Goal: Task Accomplishment & Management: Manage account settings

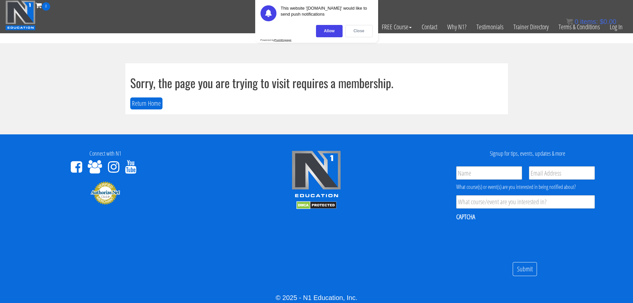
click at [361, 31] on div "Close" at bounding box center [360, 31] width 28 height 12
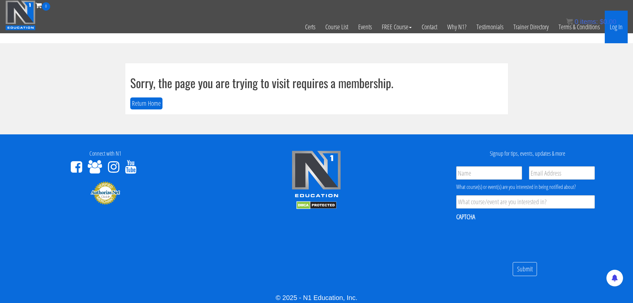
click at [619, 30] on link "Log In" at bounding box center [616, 27] width 23 height 33
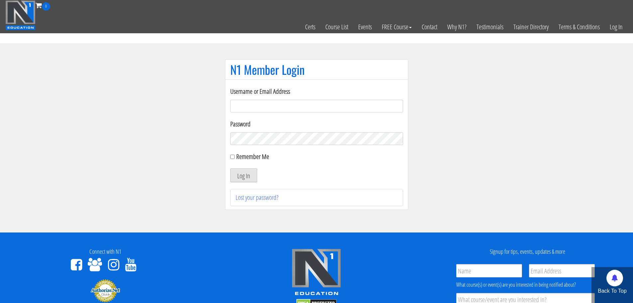
type input "jaap@vitalgym.nl"
click at [246, 176] on button "Log In" at bounding box center [243, 175] width 27 height 14
click at [244, 176] on button "Log In" at bounding box center [243, 175] width 27 height 14
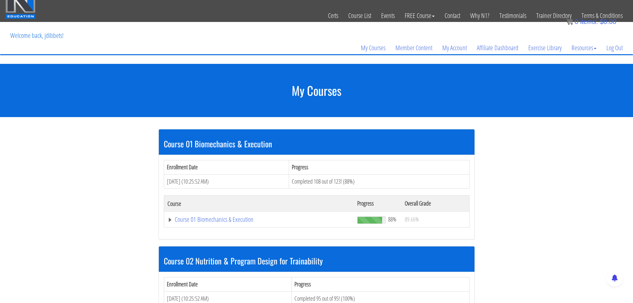
scroll to position [5, 0]
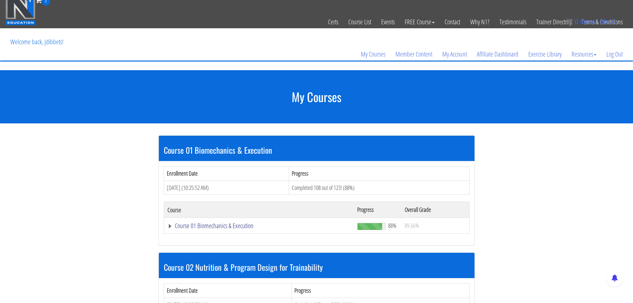
click at [207, 227] on link "Course 01 Biomechanics & Execution" at bounding box center [260, 225] width 184 height 7
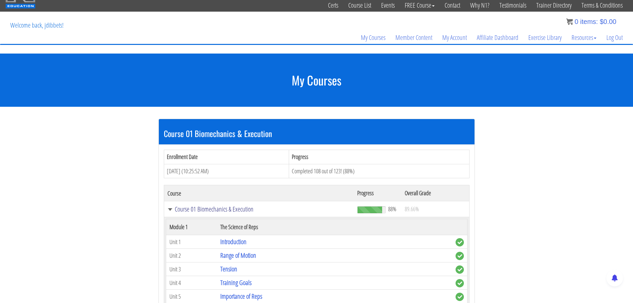
scroll to position [33, 0]
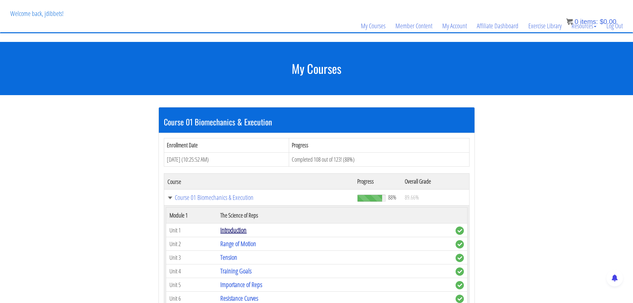
click at [233, 230] on link "Introduction" at bounding box center [233, 229] width 26 height 9
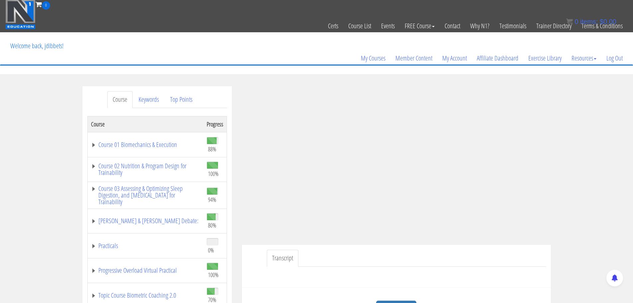
scroll to position [34, 0]
